Goal: Navigation & Orientation: Find specific page/section

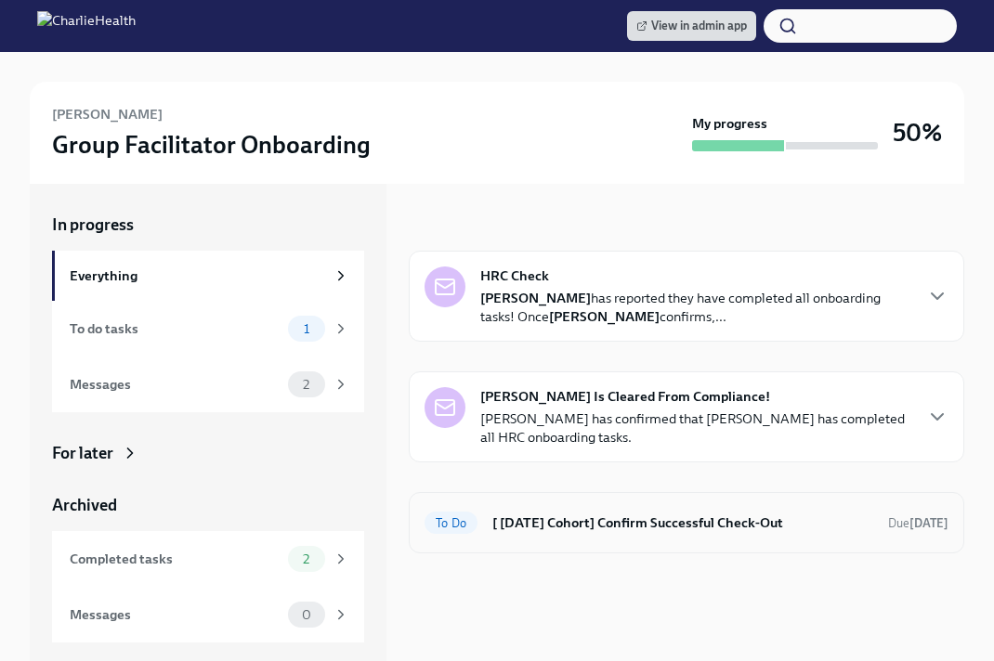
click at [557, 526] on h6 "[ Aug 18th Cohort] Confirm Successful Check-Out" at bounding box center [682, 523] width 381 height 20
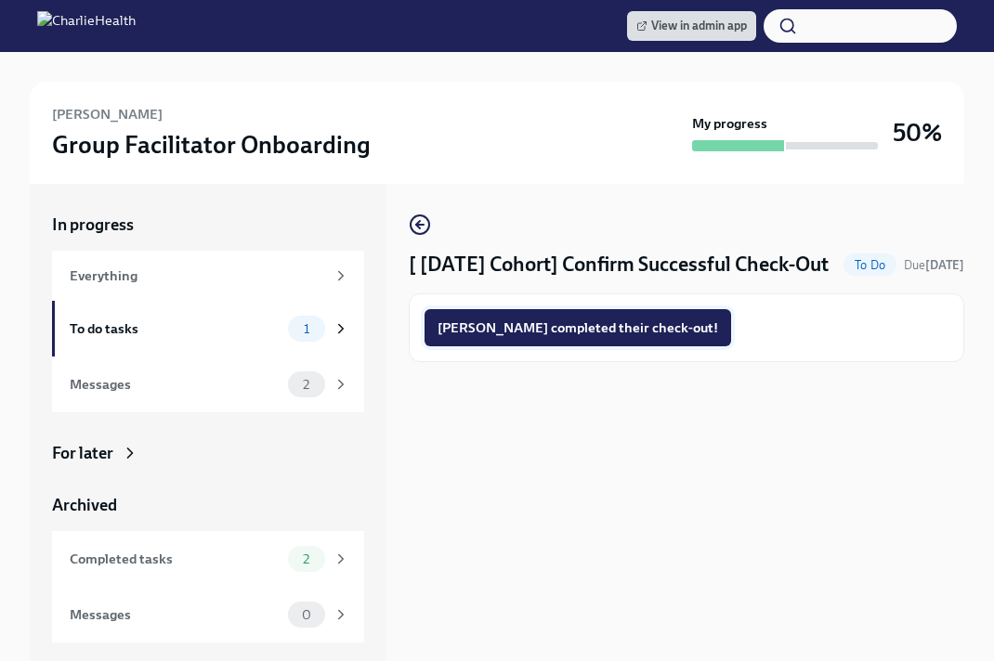
click at [542, 347] on button "Anthony completed their check-out!" at bounding box center [578, 327] width 307 height 37
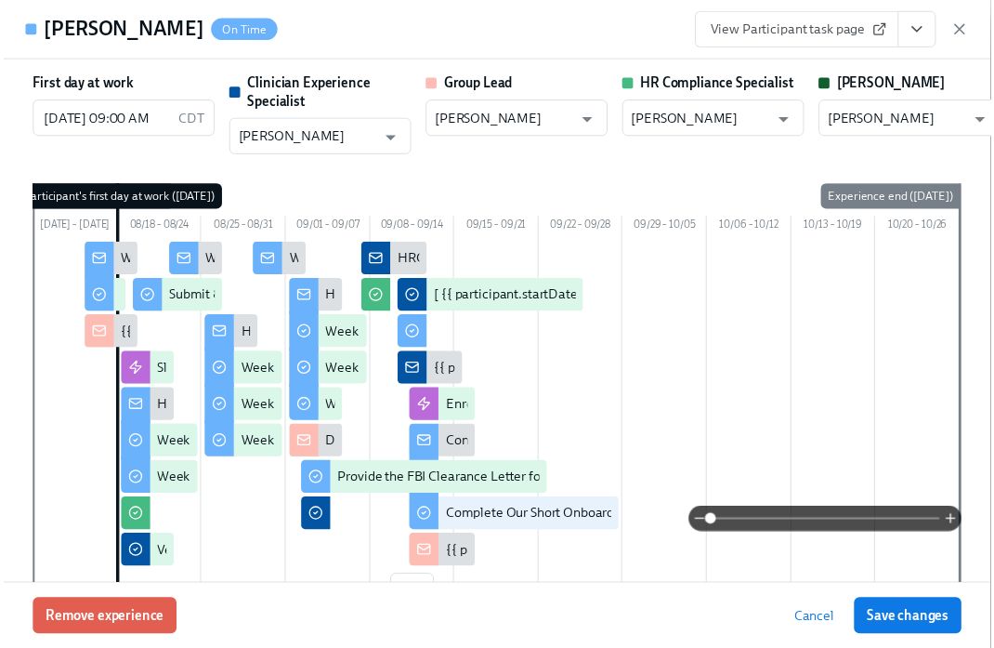
scroll to position [0, 26353]
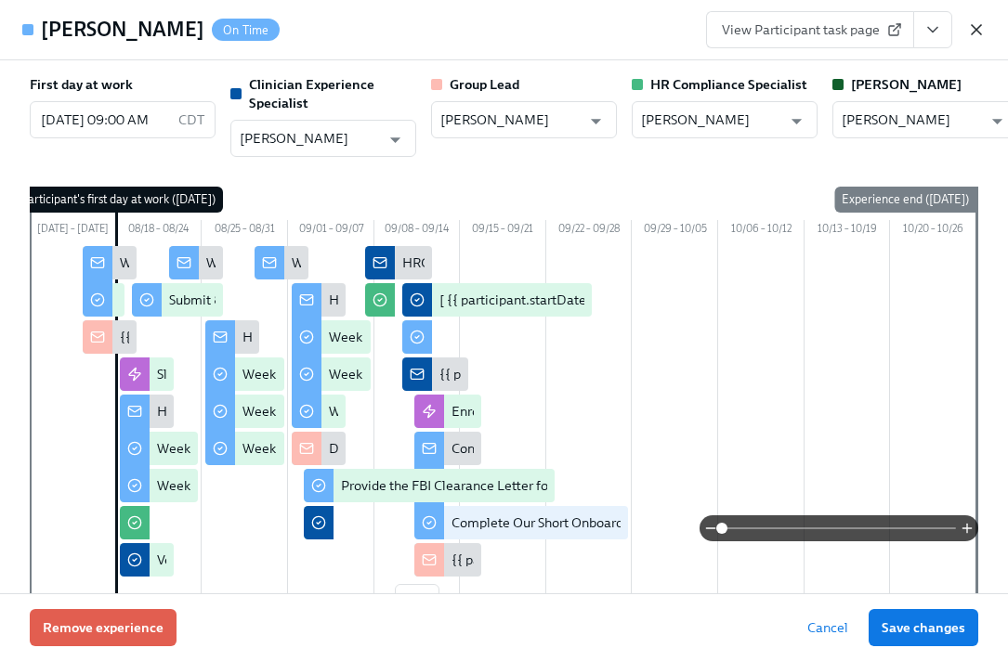
click at [984, 29] on icon "button" at bounding box center [976, 29] width 19 height 19
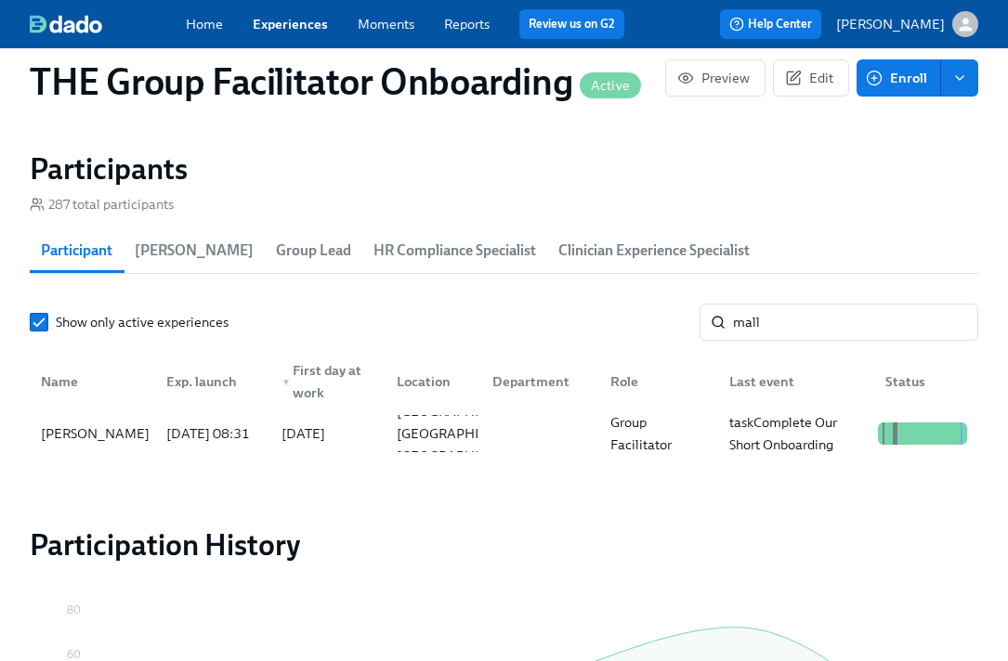
scroll to position [0, 26339]
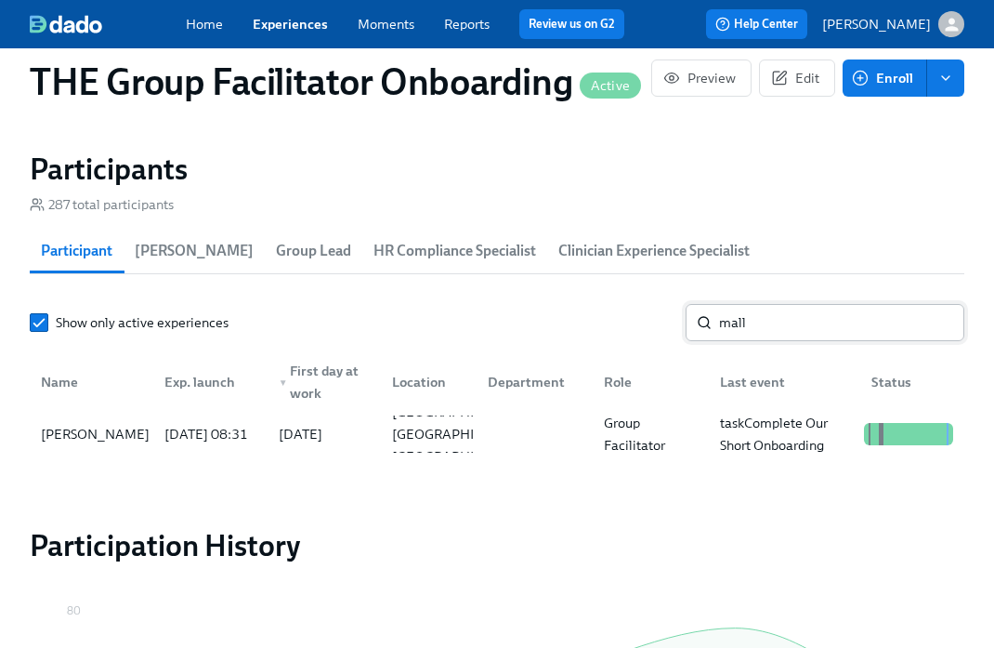
click at [754, 337] on input "mall" at bounding box center [841, 322] width 245 height 37
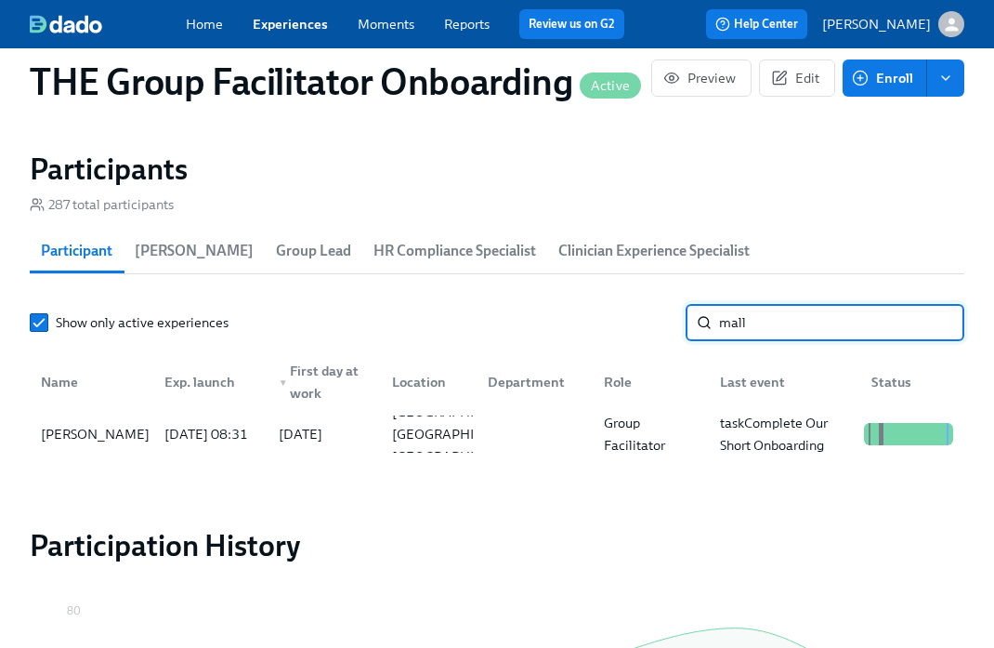
click at [754, 337] on input "mall" at bounding box center [841, 322] width 245 height 37
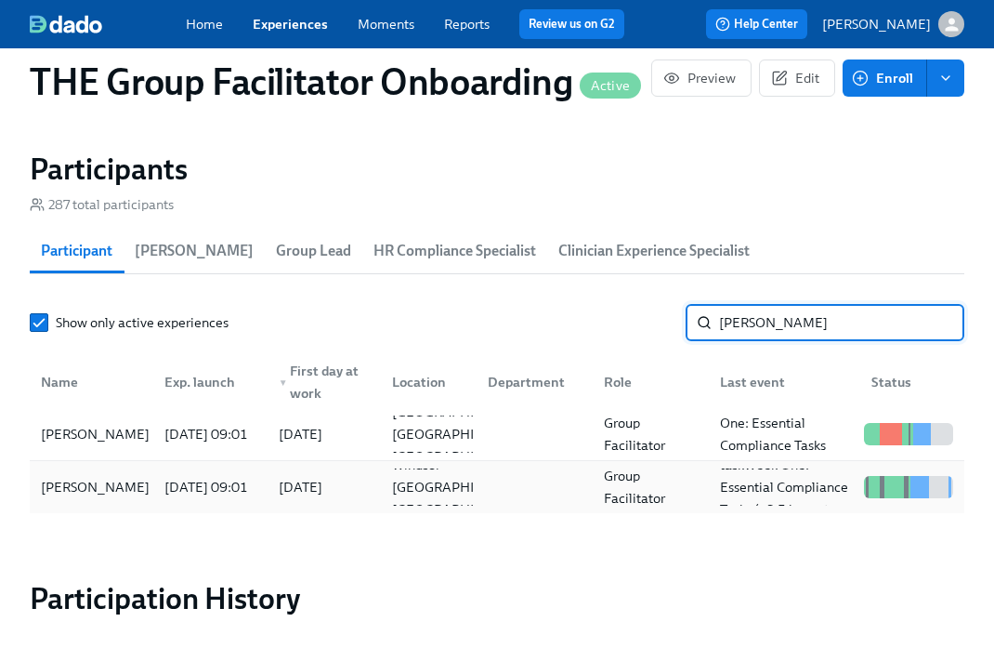
type input "anita"
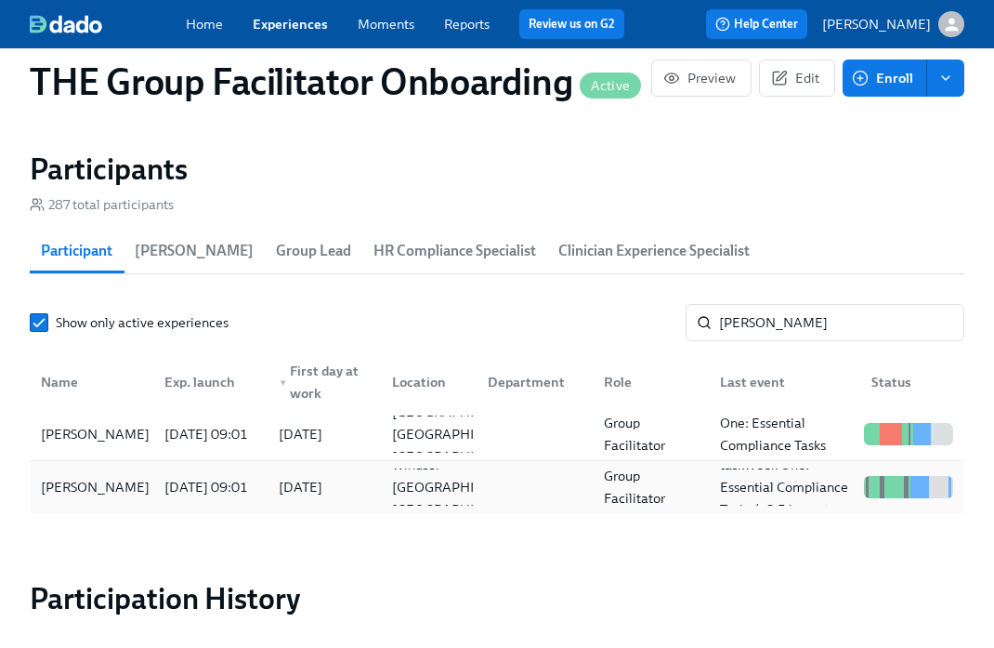
click at [89, 505] on div "[PERSON_NAME]" at bounding box center [91, 486] width 116 height 37
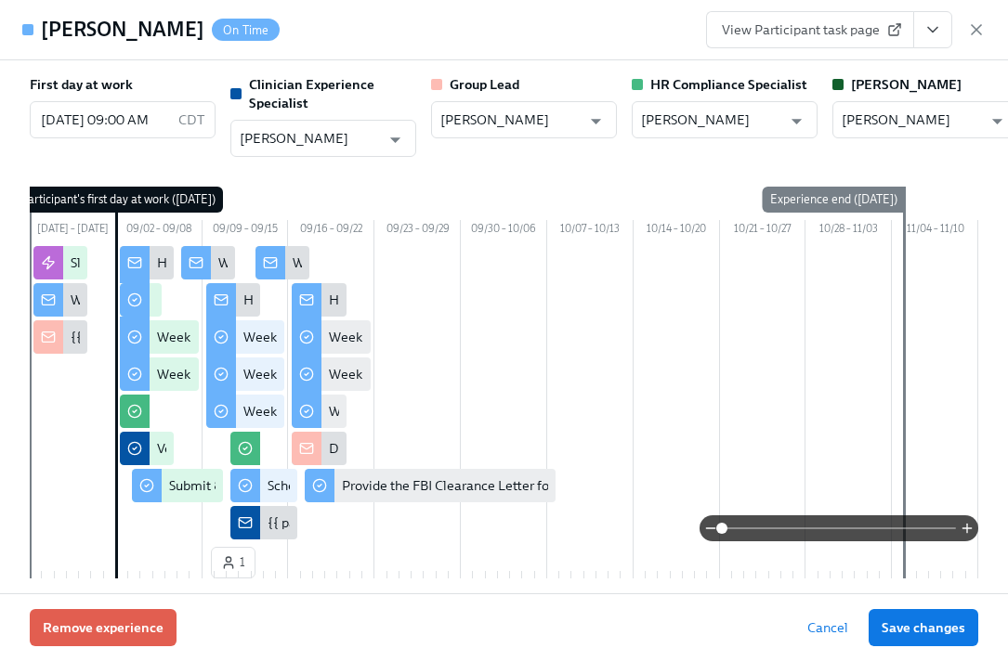
click at [933, 27] on icon "View task page" at bounding box center [932, 29] width 19 height 19
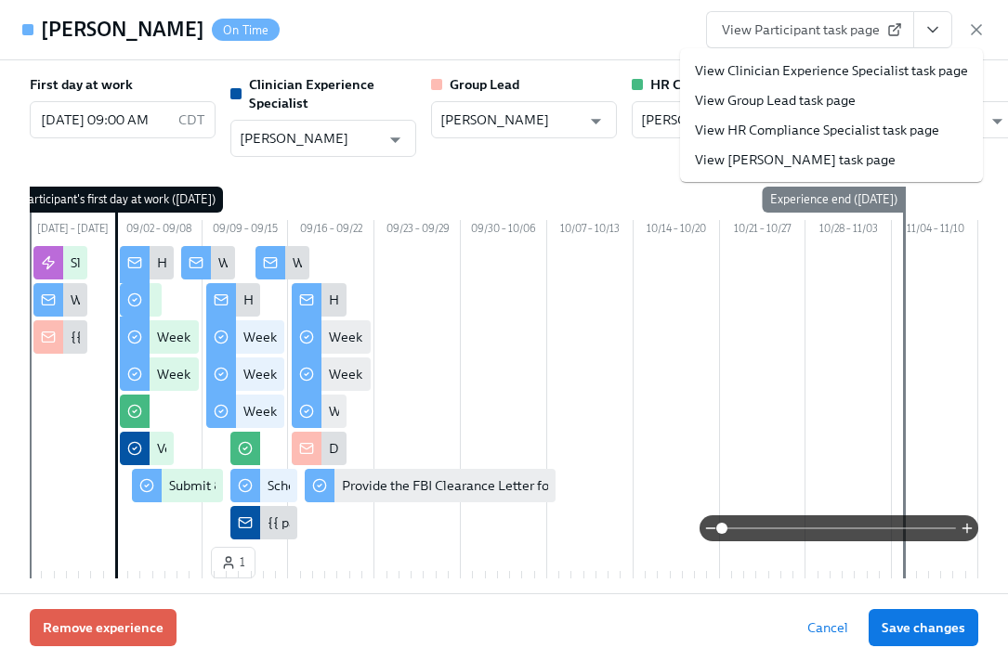
click at [884, 56] on li "View Clinician Experience Specialist task page" at bounding box center [831, 71] width 303 height 30
click at [884, 61] on link "View Clinician Experience Specialist task page" at bounding box center [831, 70] width 273 height 19
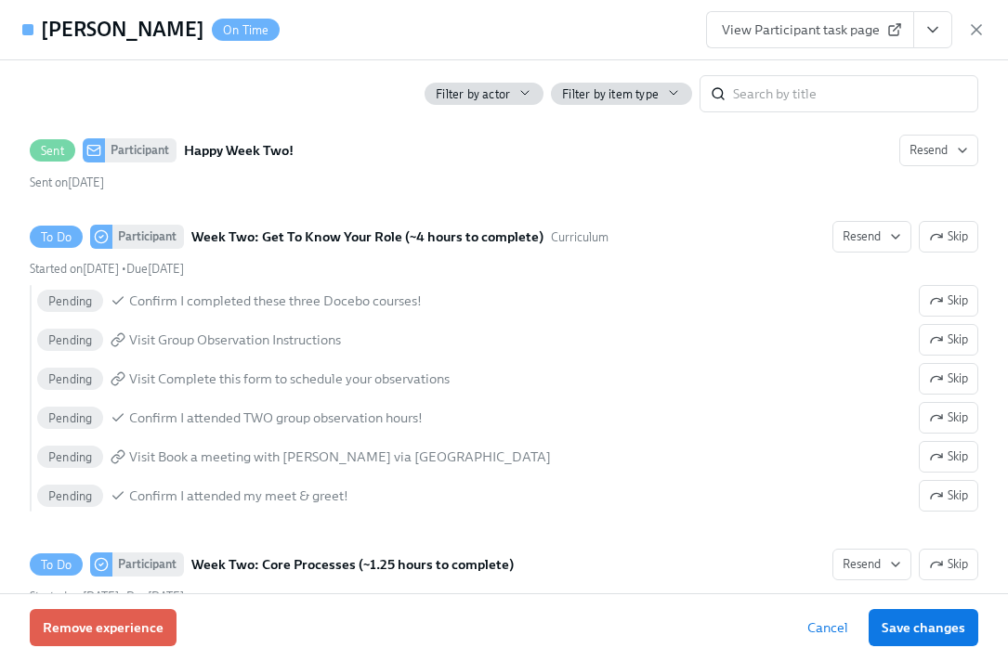
scroll to position [2445, 0]
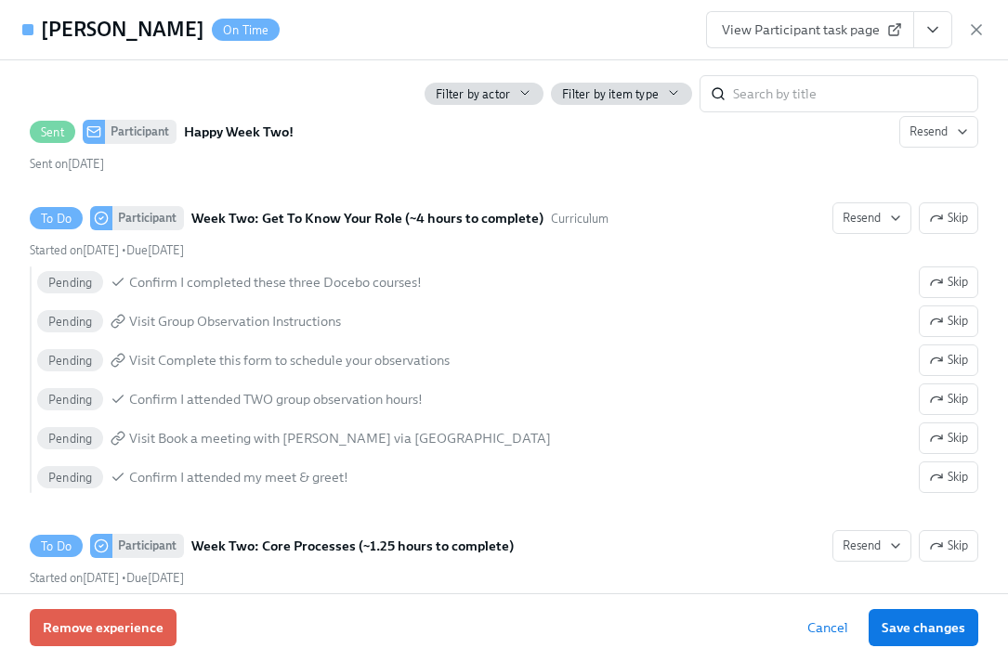
click at [931, 21] on icon "View task page" at bounding box center [932, 29] width 19 height 19
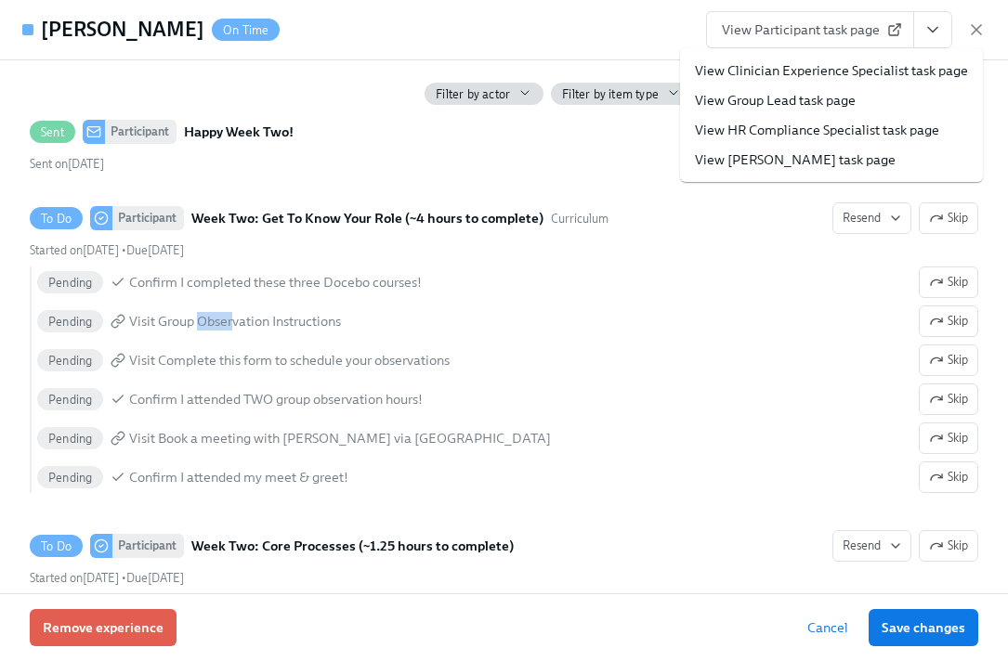
click at [823, 34] on span "View Participant task page" at bounding box center [810, 29] width 177 height 19
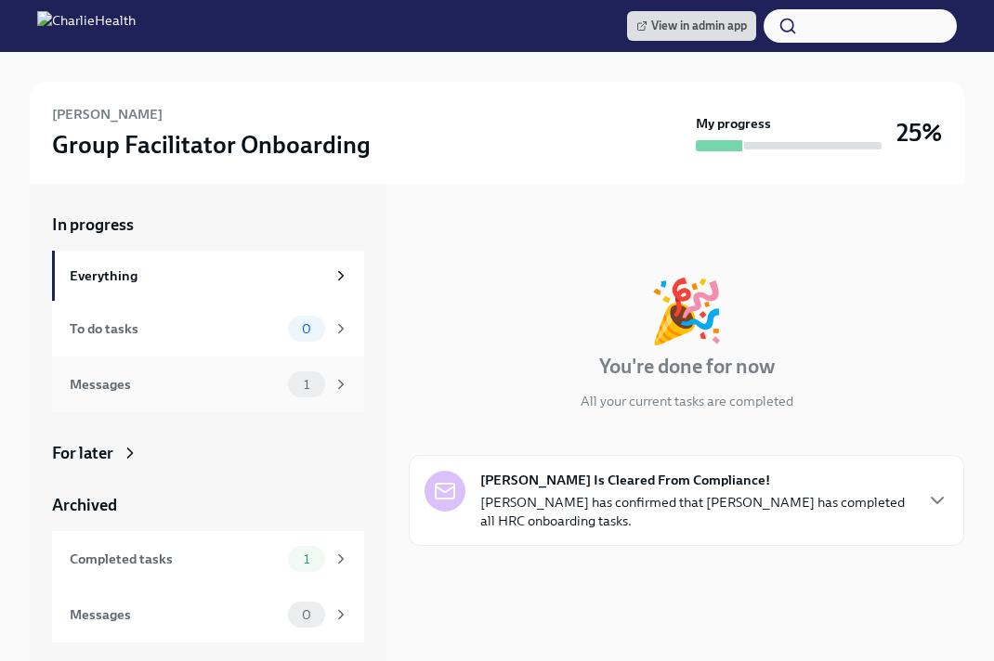
click at [233, 385] on div "Messages" at bounding box center [175, 384] width 211 height 20
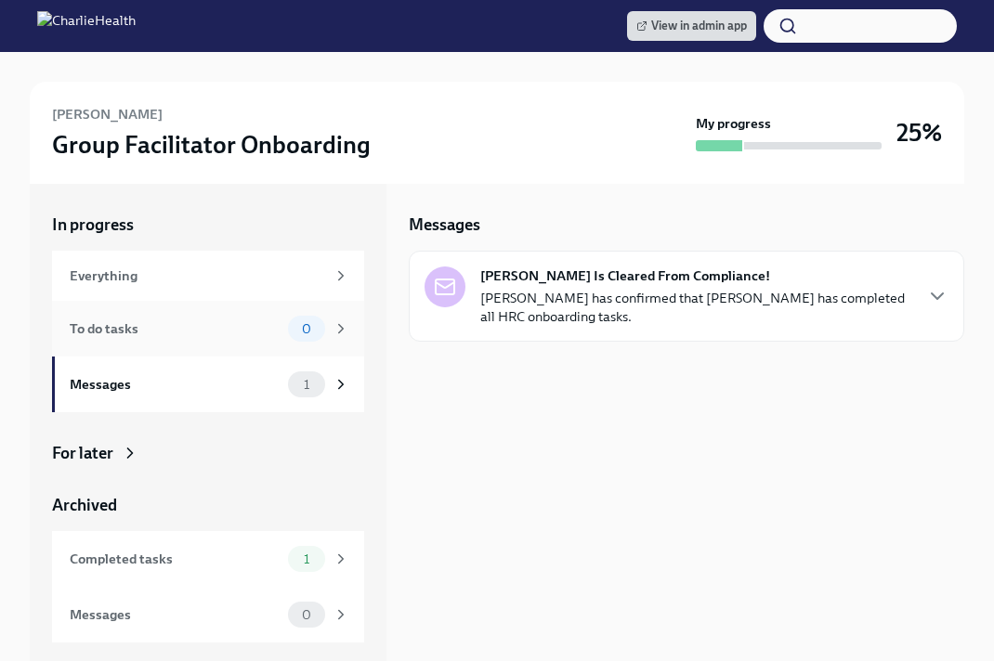
click at [224, 333] on div "To do tasks" at bounding box center [175, 329] width 211 height 20
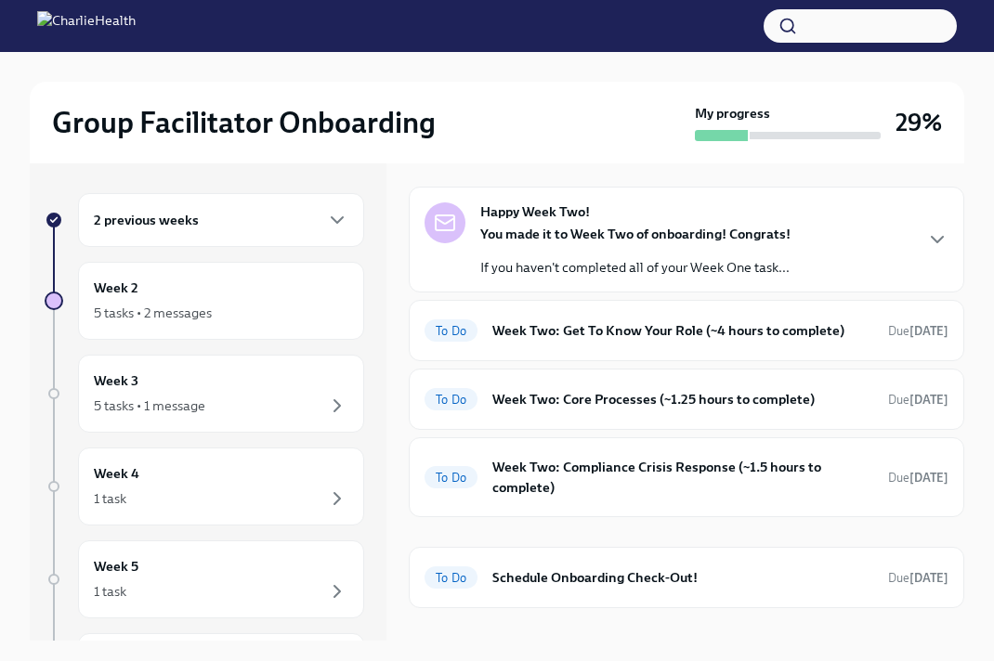
scroll to position [145, 0]
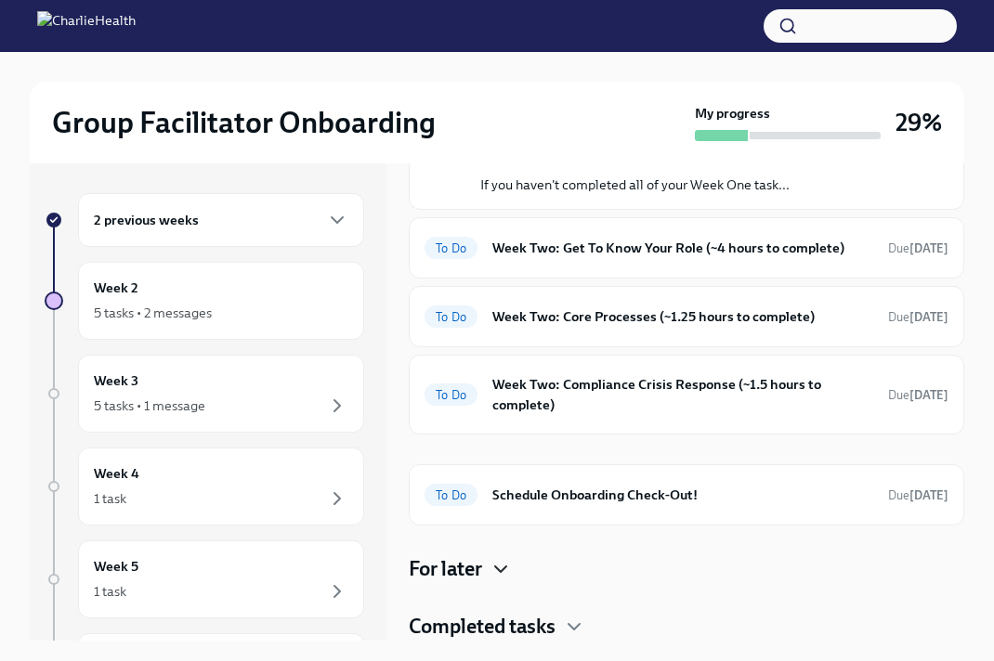
click at [505, 576] on icon "button" at bounding box center [501, 569] width 22 height 22
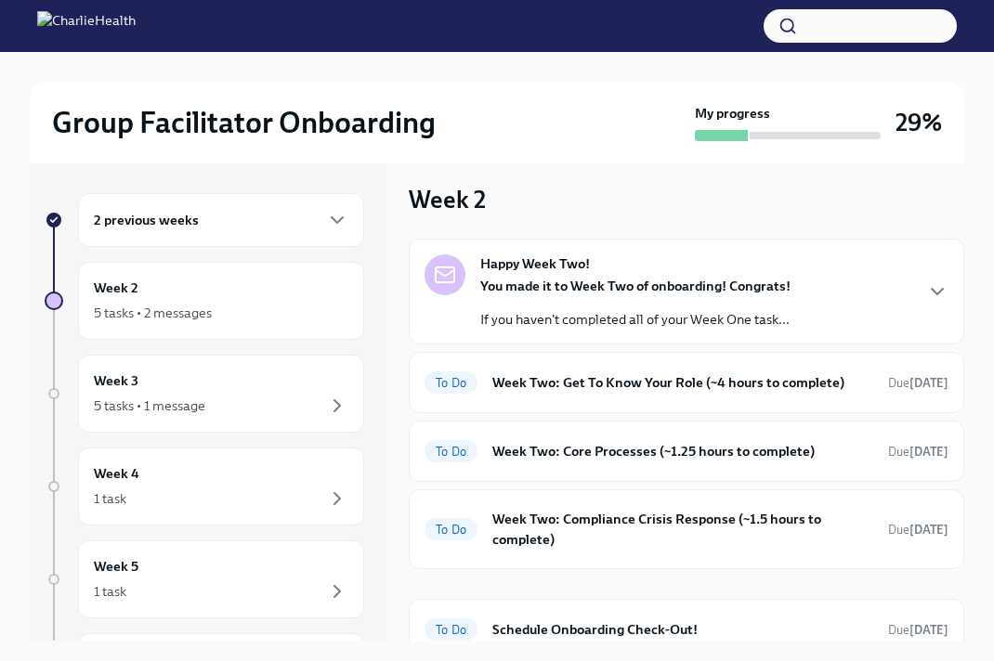
scroll to position [0, 0]
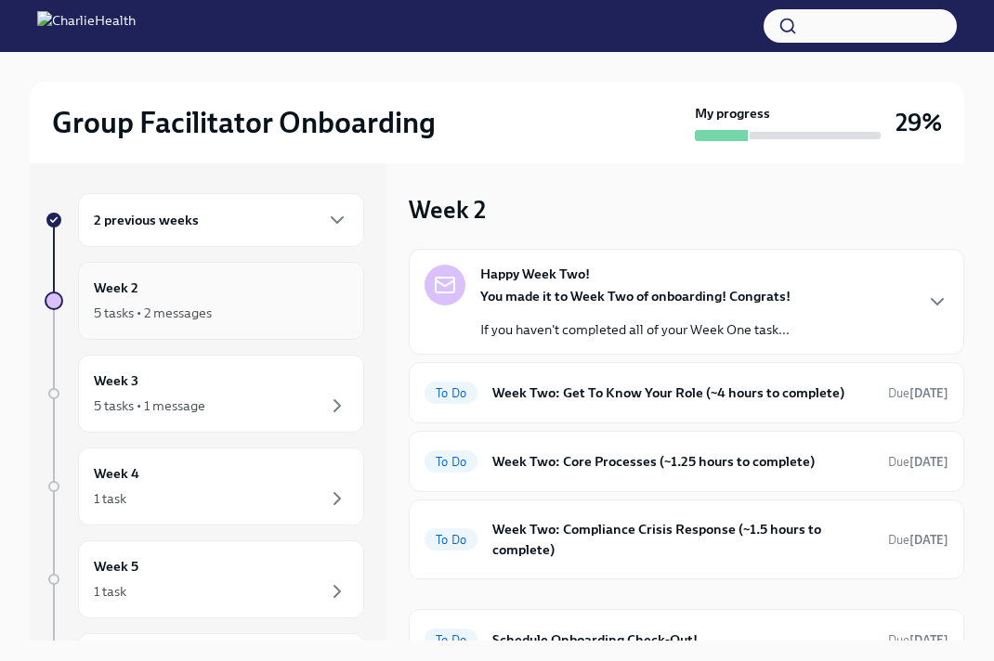
click at [108, 304] on div "5 tasks • 2 messages" at bounding box center [153, 313] width 118 height 19
click at [930, 296] on icon "button" at bounding box center [937, 302] width 22 height 22
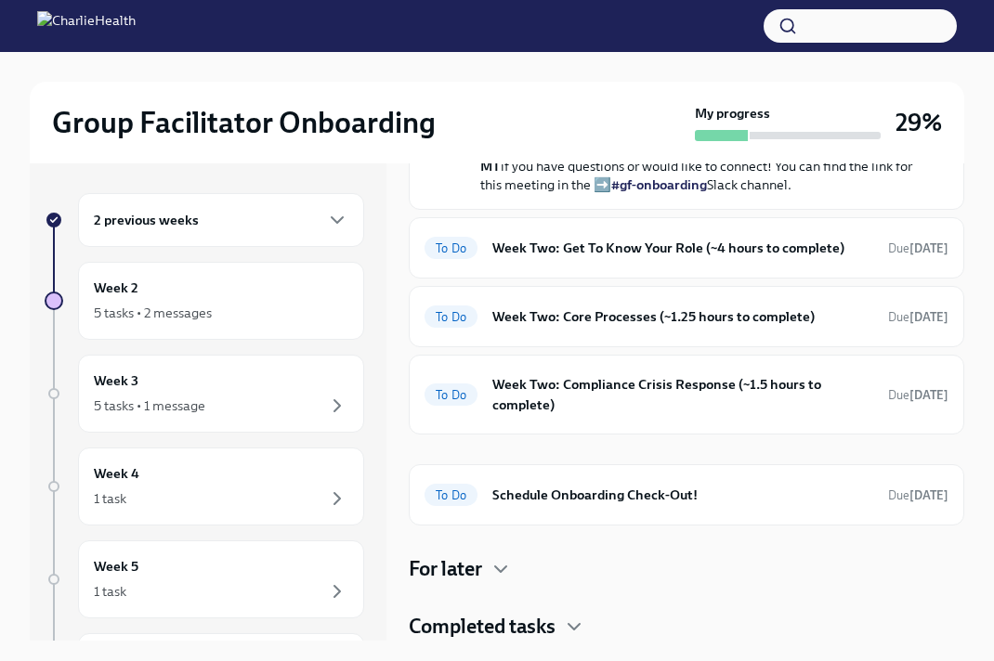
scroll to position [712, 0]
click at [206, 227] on div "2 previous weeks" at bounding box center [221, 220] width 255 height 22
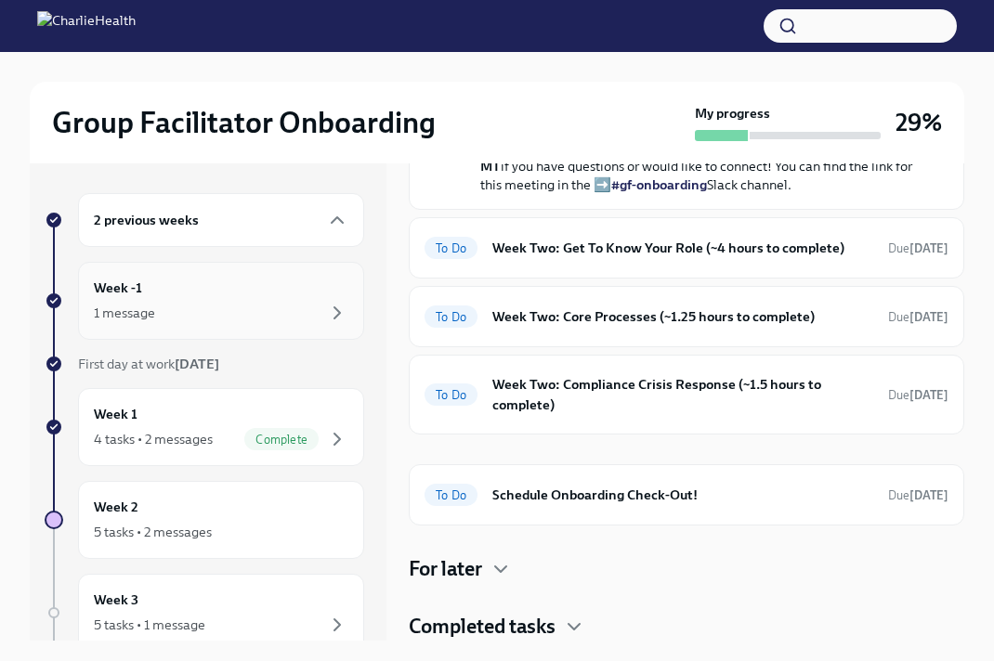
click at [286, 321] on div "1 message" at bounding box center [221, 313] width 255 height 22
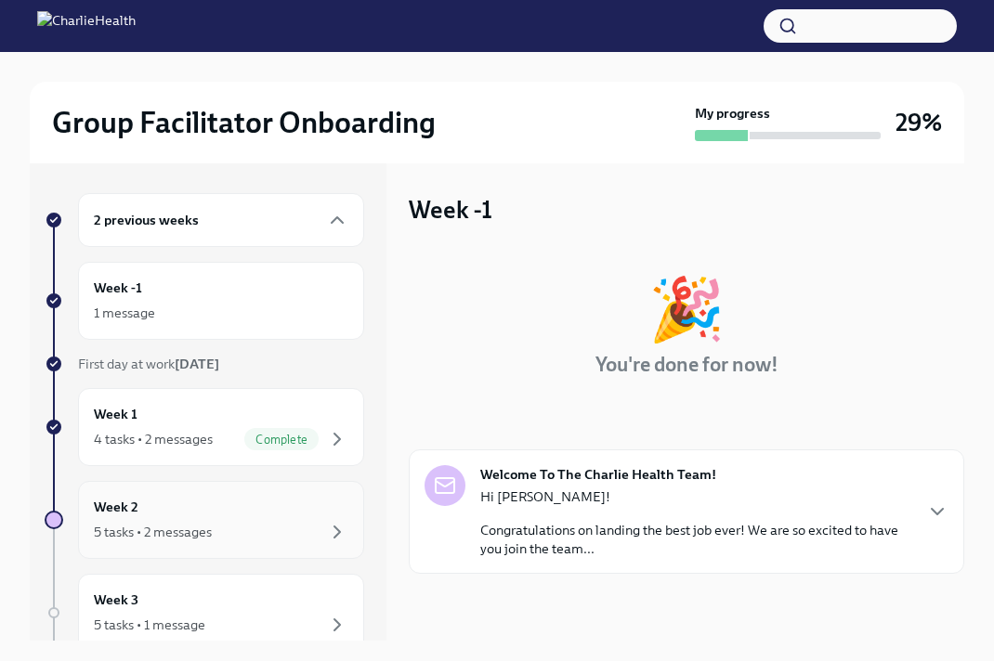
click at [229, 509] on div "Week 2 5 tasks • 2 messages" at bounding box center [221, 520] width 255 height 46
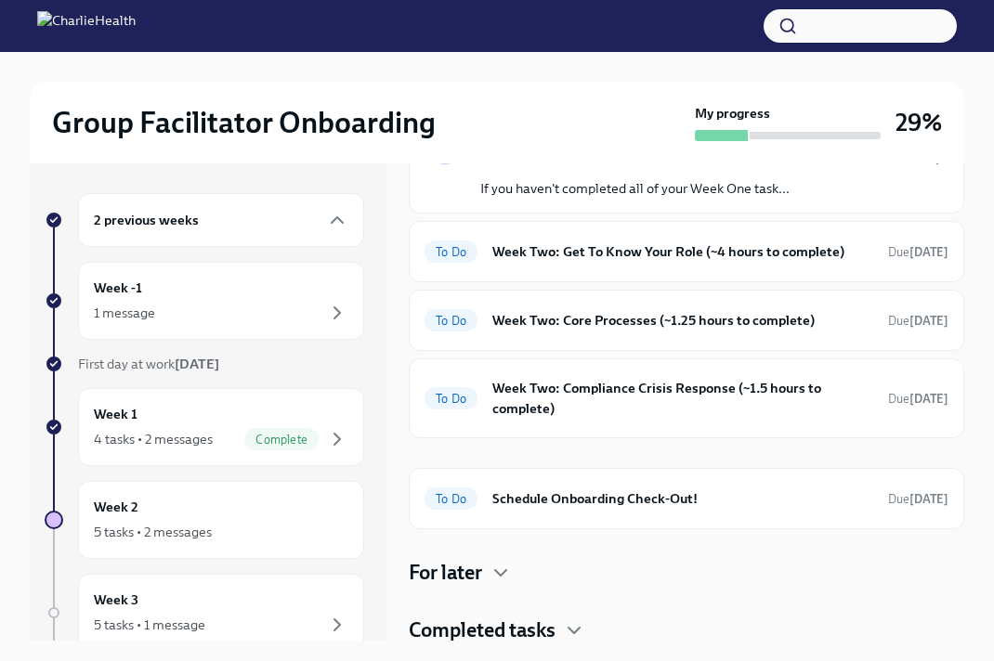
scroll to position [145, 0]
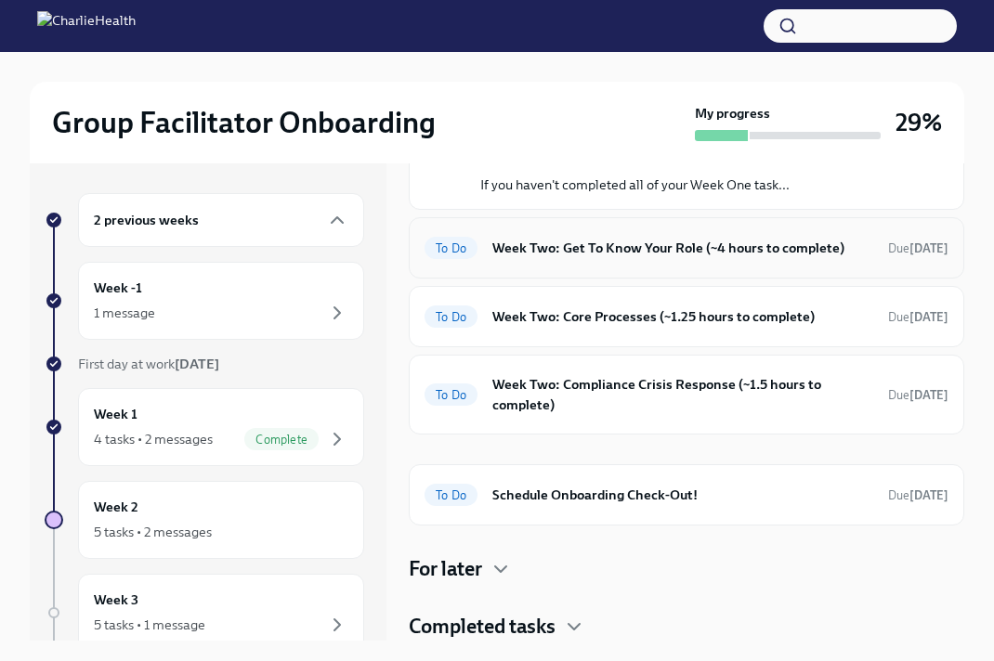
click at [806, 268] on div "To Do Week Two: Get To Know Your Role (~4 hours to complete) Due in 4 days" at bounding box center [687, 247] width 556 height 61
click at [806, 254] on h6 "Week Two: Get To Know Your Role (~4 hours to complete)" at bounding box center [682, 248] width 381 height 20
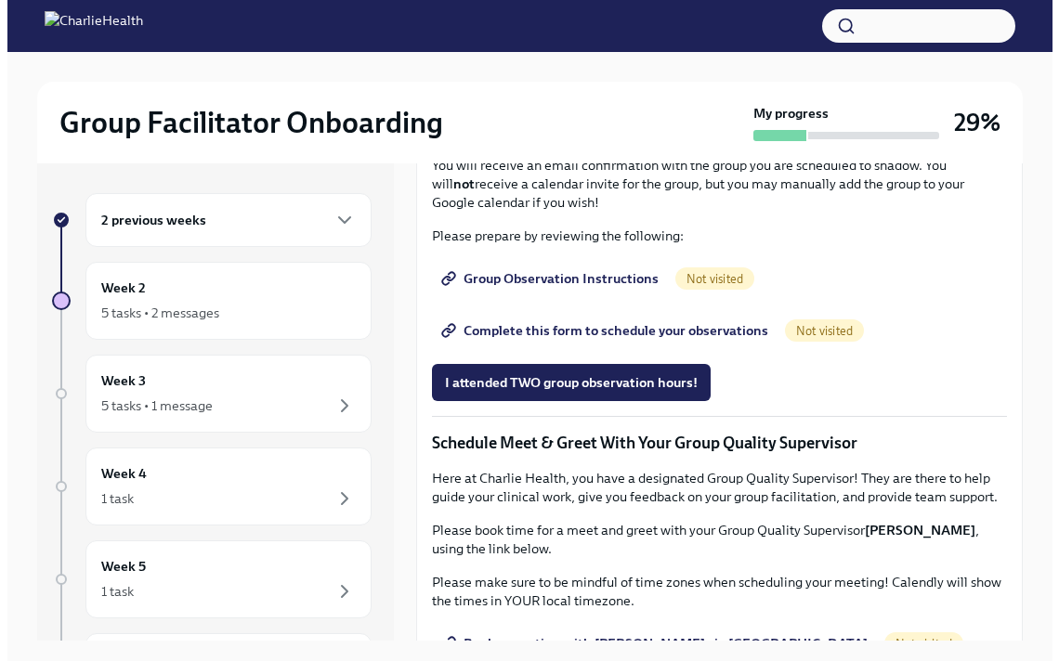
scroll to position [1148, 0]
